Goal: Information Seeking & Learning: Learn about a topic

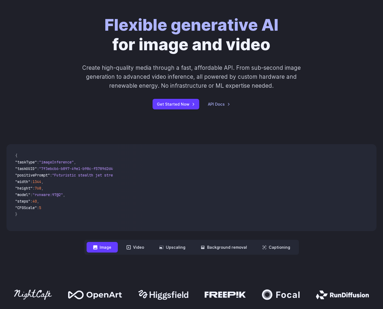
scroll to position [96, 0]
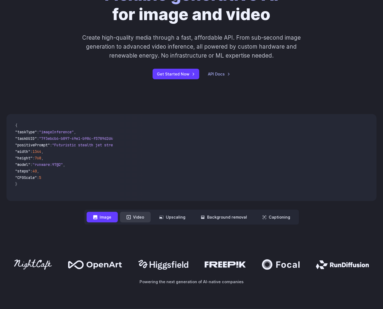
click at [144, 215] on button "Video" at bounding box center [135, 217] width 31 height 11
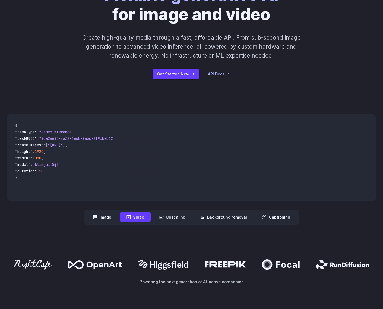
click at [41, 220] on div "**********" at bounding box center [192, 169] width 370 height 111
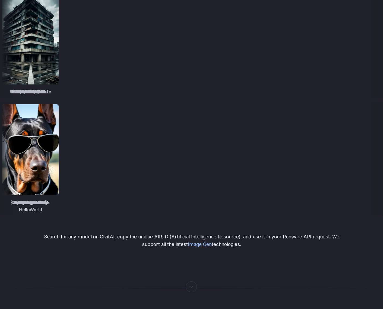
scroll to position [729, 0]
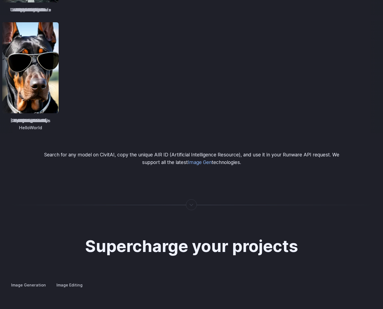
scroll to position [867, 0]
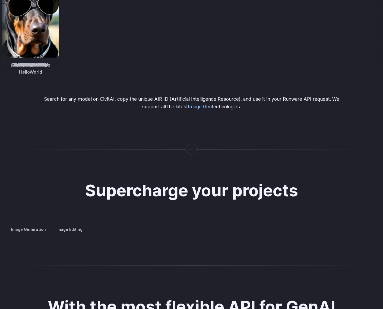
click at [192, 149] on div at bounding box center [191, 149] width 1 height 0
click at [191, 149] on div at bounding box center [191, 149] width 1 height 0
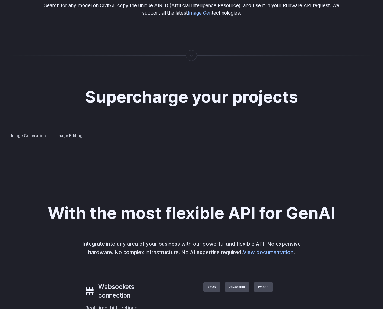
scroll to position [1014, 0]
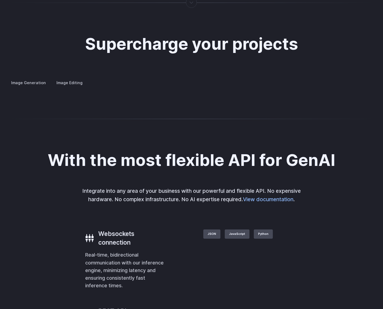
click at [64, 79] on label "Image Editing" at bounding box center [69, 83] width 35 height 10
click at [28, 78] on label "Image Generation" at bounding box center [29, 83] width 44 height 10
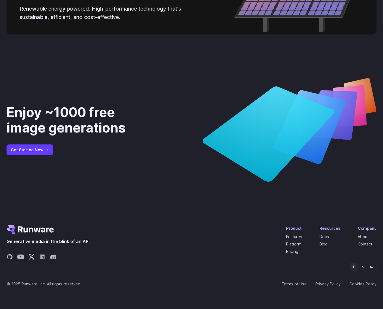
scroll to position [1976, 0]
click at [299, 238] on link "Features" at bounding box center [294, 236] width 16 height 5
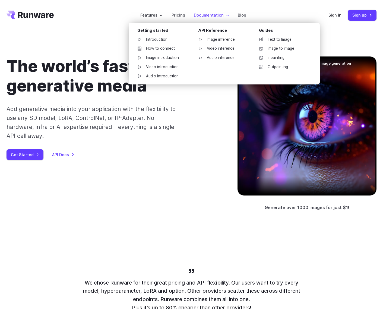
scroll to position [1, 0]
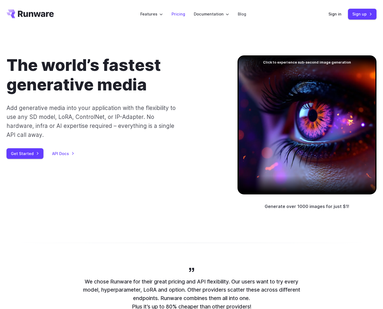
click at [179, 15] on link "Pricing" at bounding box center [179, 14] width 14 height 6
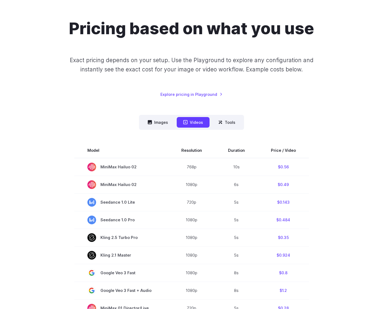
scroll to position [92, 0]
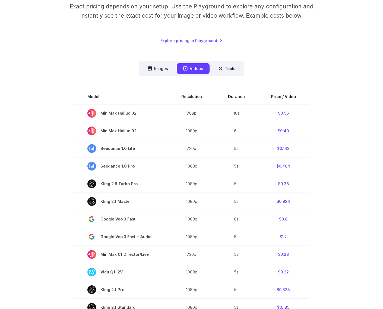
click at [310, 73] on div "Images Videos Tools ****** ****** ***** Model Size Steps Price / Image FLUX.1 […" at bounding box center [192, 268] width 370 height 414
